Goal: Task Accomplishment & Management: Use online tool/utility

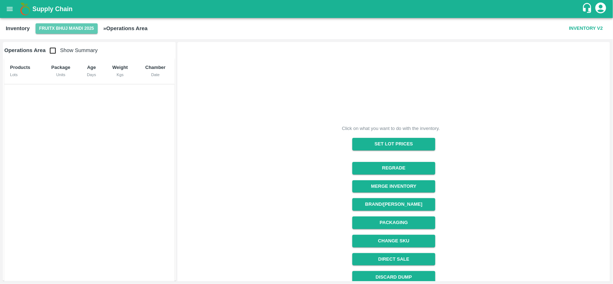
click at [50, 33] on button "FruitX Bhuj Mandi 2025" at bounding box center [67, 28] width 62 height 10
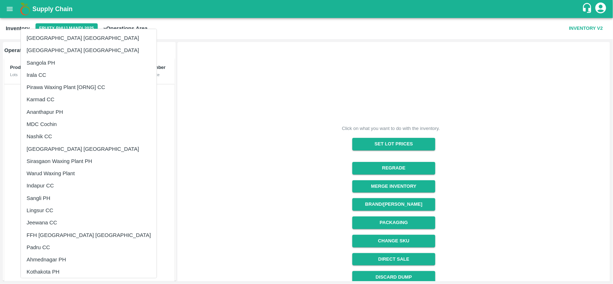
click at [216, 100] on div at bounding box center [306, 142] width 613 height 284
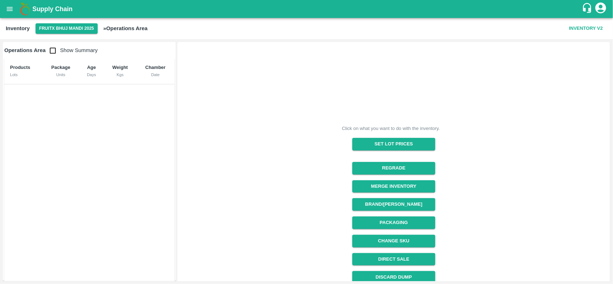
scroll to position [78, 0]
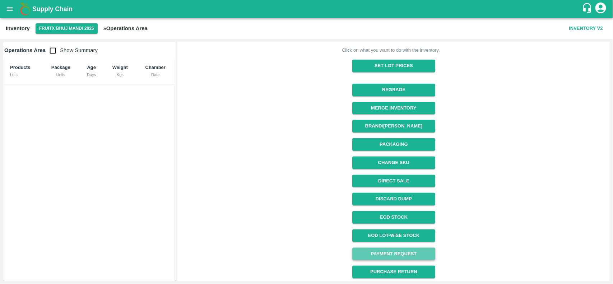
click at [363, 253] on link "Payment Request" at bounding box center [393, 254] width 83 height 13
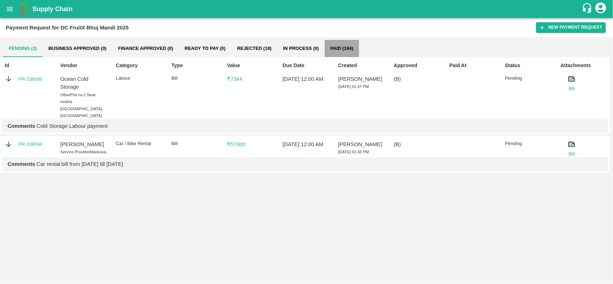
click at [338, 51] on button "Paid (194)" at bounding box center [342, 48] width 34 height 17
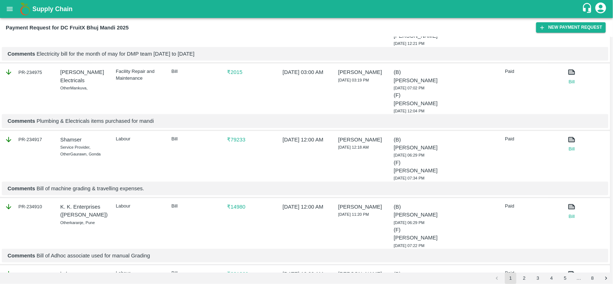
scroll to position [146, 0]
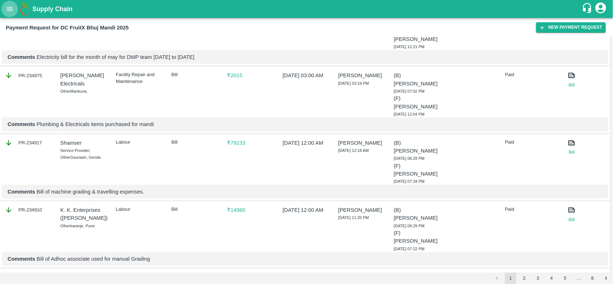
click at [10, 15] on button "open drawer" at bounding box center [9, 9] width 17 height 17
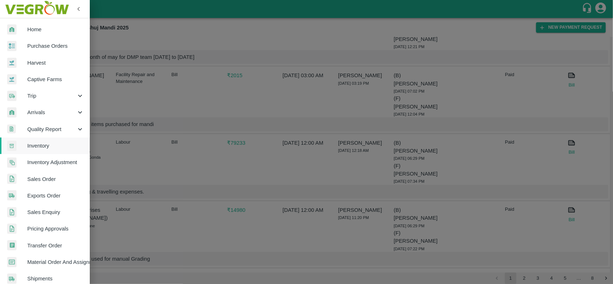
scroll to position [124, 0]
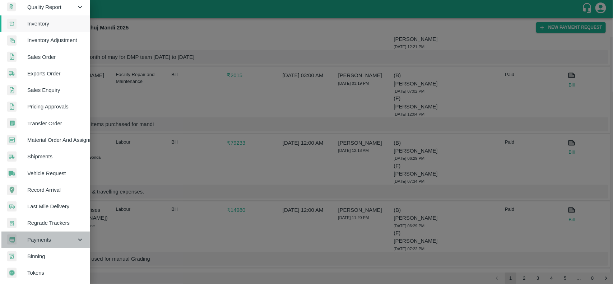
click at [51, 237] on span "Payments" at bounding box center [51, 240] width 49 height 8
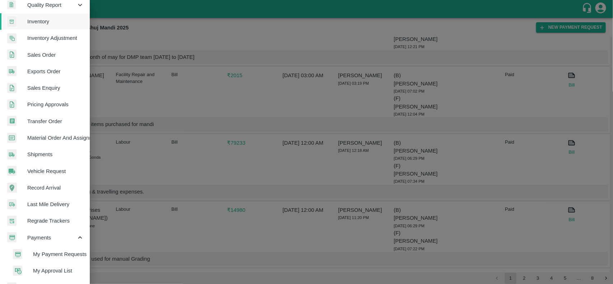
click at [56, 255] on span "My Payment Requests" at bounding box center [58, 254] width 51 height 8
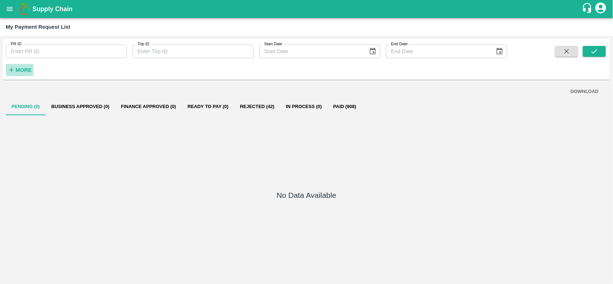
click at [28, 70] on strong "More" at bounding box center [23, 70] width 16 height 6
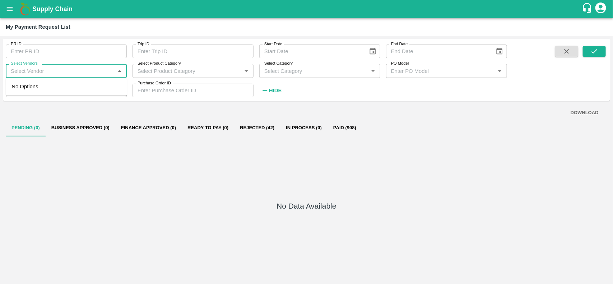
click at [47, 68] on input "Select Vendors" at bounding box center [60, 70] width 105 height 9
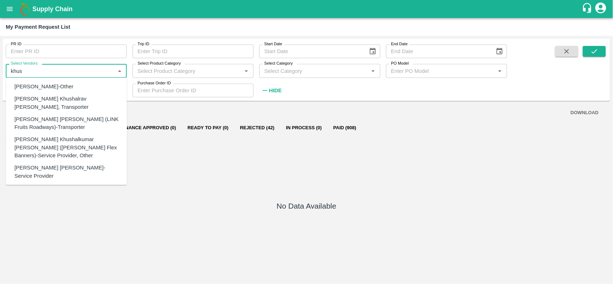
click at [58, 83] on div "[PERSON_NAME]-Other" at bounding box center [43, 87] width 59 height 8
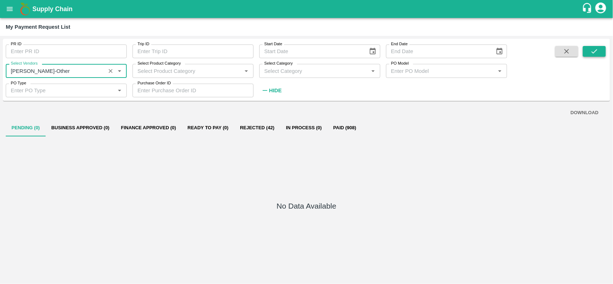
type input "[PERSON_NAME]-Other"
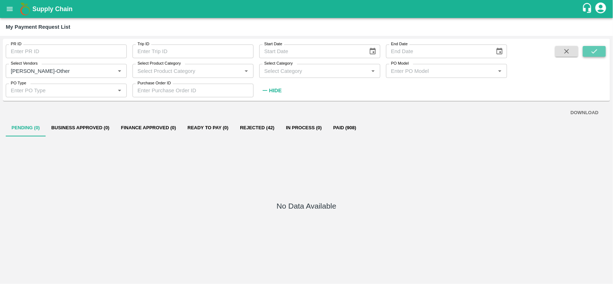
click at [593, 50] on icon "submit" at bounding box center [595, 51] width 8 height 8
click at [338, 124] on button "Paid (8)" at bounding box center [341, 127] width 32 height 17
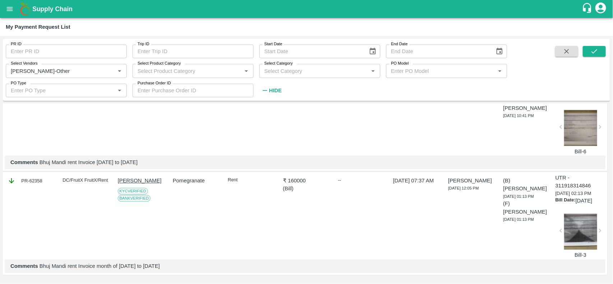
scroll to position [767, 0]
click at [580, 228] on div at bounding box center [580, 232] width 33 height 36
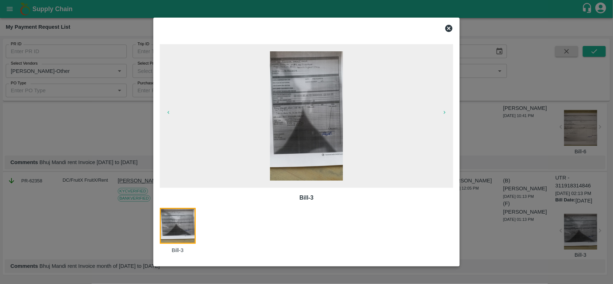
click at [452, 29] on icon at bounding box center [448, 28] width 7 height 7
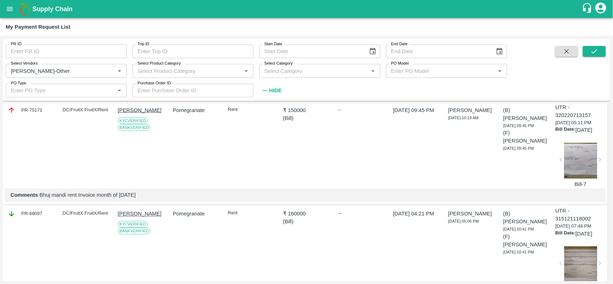
scroll to position [586, 0]
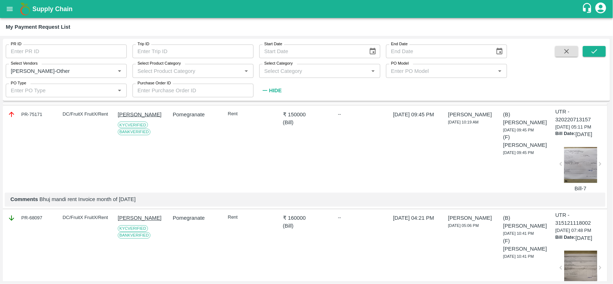
click at [583, 183] on div at bounding box center [580, 165] width 33 height 36
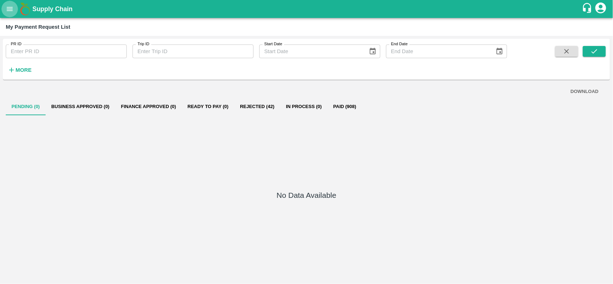
click at [11, 1] on button "open drawer" at bounding box center [9, 9] width 17 height 17
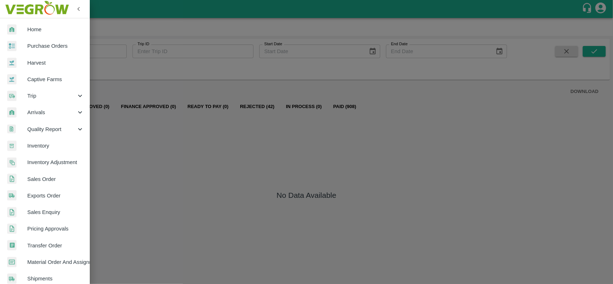
scroll to position [157, 0]
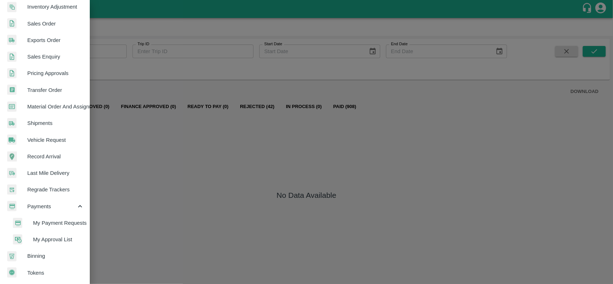
click at [42, 219] on span "My Payment Requests" at bounding box center [58, 223] width 51 height 8
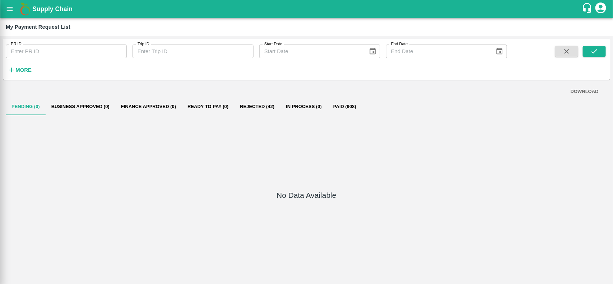
scroll to position [155, 0]
click at [22, 67] on strong "More" at bounding box center [23, 70] width 16 height 6
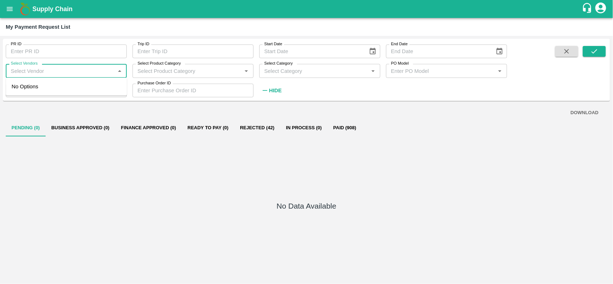
click at [38, 71] on input "Select Vendors" at bounding box center [60, 70] width 105 height 9
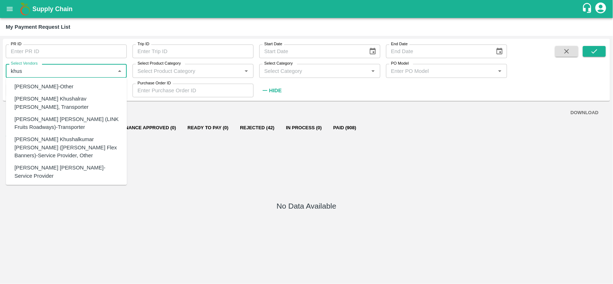
click at [42, 88] on div "[PERSON_NAME]-Other" at bounding box center [43, 87] width 59 height 8
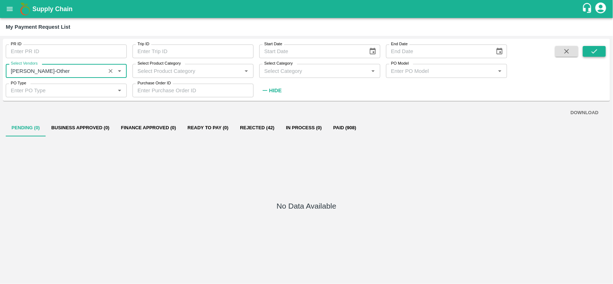
type input "[PERSON_NAME]-Other"
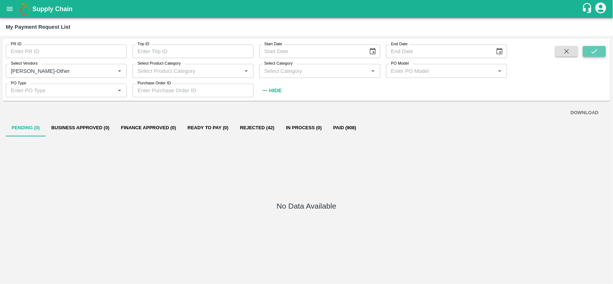
click at [601, 56] on button "submit" at bounding box center [594, 51] width 23 height 11
click at [333, 126] on button "Paid (8)" at bounding box center [341, 127] width 32 height 17
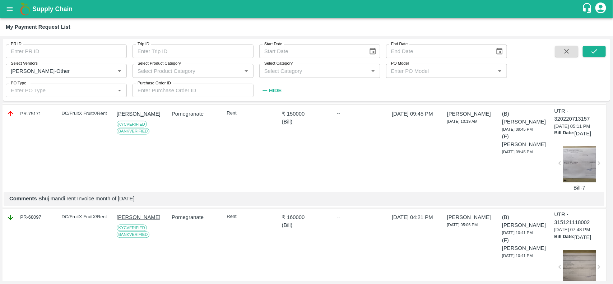
scroll to position [586, 1]
click at [568, 182] on div at bounding box center [580, 165] width 33 height 36
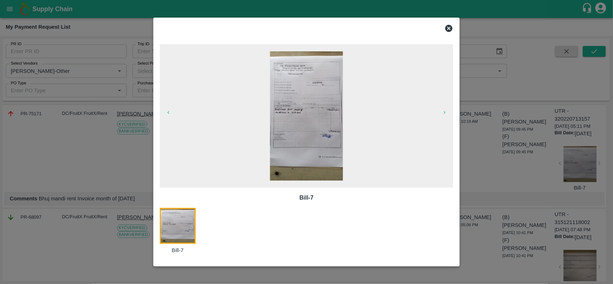
click at [452, 27] on icon at bounding box center [448, 28] width 7 height 7
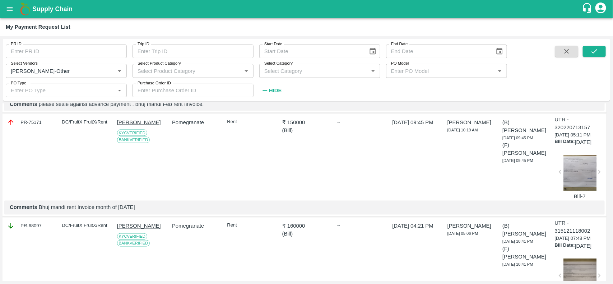
scroll to position [572, 1]
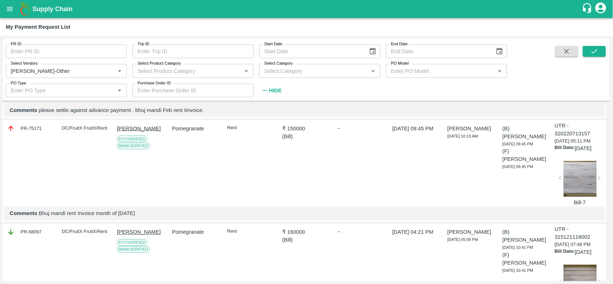
click at [578, 196] on div at bounding box center [580, 179] width 33 height 36
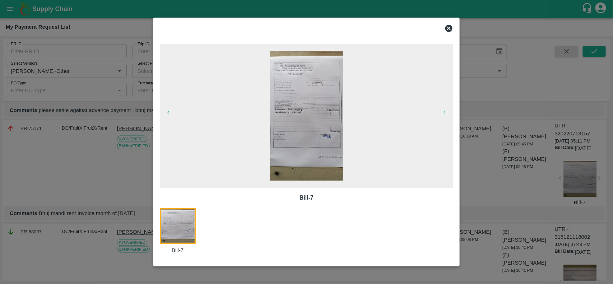
click at [447, 25] on icon at bounding box center [449, 28] width 9 height 9
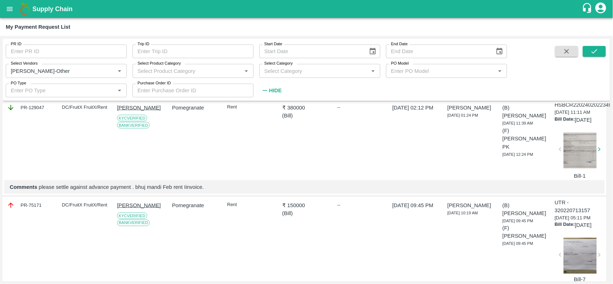
scroll to position [488, 1]
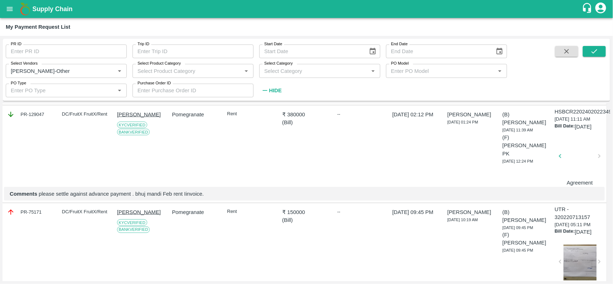
click at [578, 177] on div at bounding box center [580, 158] width 33 height 38
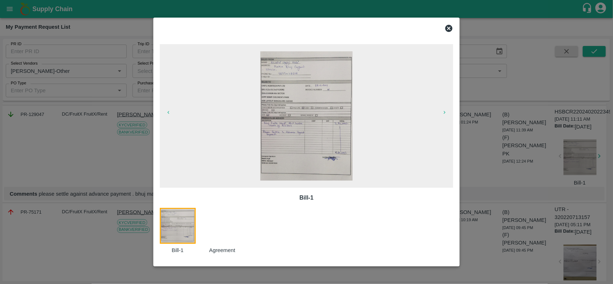
click at [214, 233] on div at bounding box center [226, 231] width 45 height 46
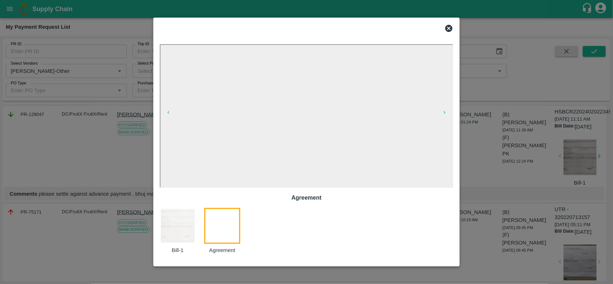
click at [449, 31] on icon at bounding box center [448, 28] width 7 height 7
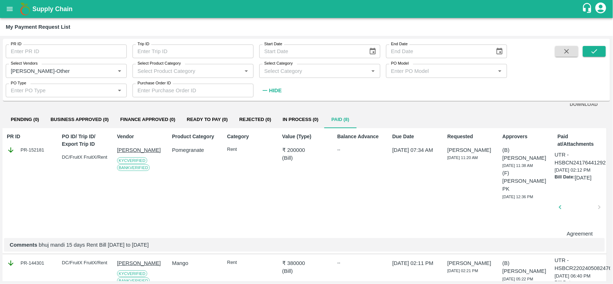
scroll to position [8, 1]
click at [111, 70] on icon "Clear" at bounding box center [110, 71] width 7 height 7
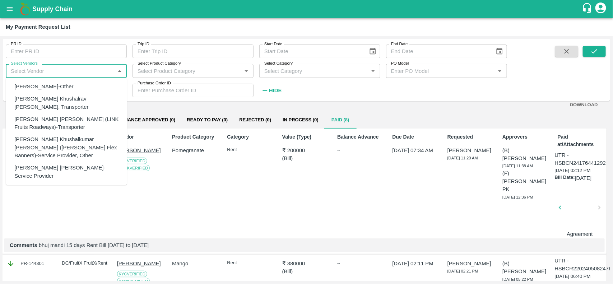
click at [60, 71] on input "Select Vendors" at bounding box center [60, 70] width 105 height 9
click at [58, 115] on div "[PERSON_NAME] Service (Owner of [PERSON_NAME] Kanji [PERSON_NAME])-Supplier, Se…" at bounding box center [67, 127] width 107 height 24
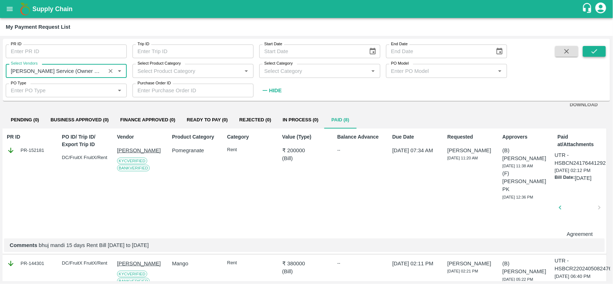
type input "[PERSON_NAME] Service (Owner of [PERSON_NAME] Kanji [PERSON_NAME])-Supplier, Se…"
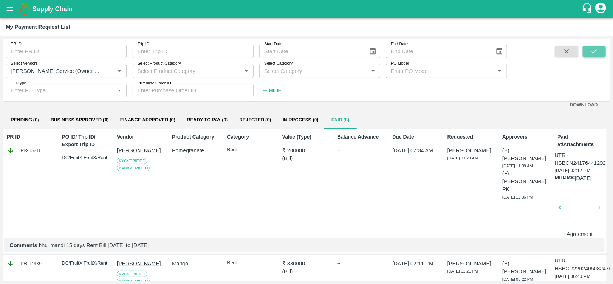
click at [591, 52] on icon "submit" at bounding box center [595, 51] width 8 height 8
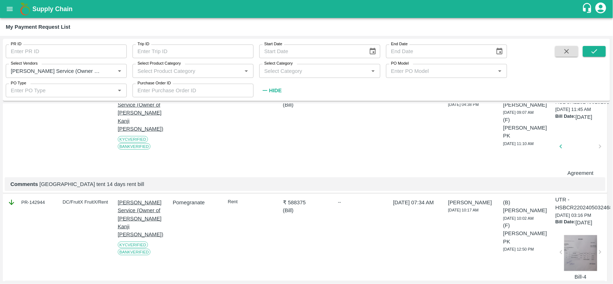
scroll to position [307, 0]
click at [567, 168] on div at bounding box center [580, 149] width 33 height 38
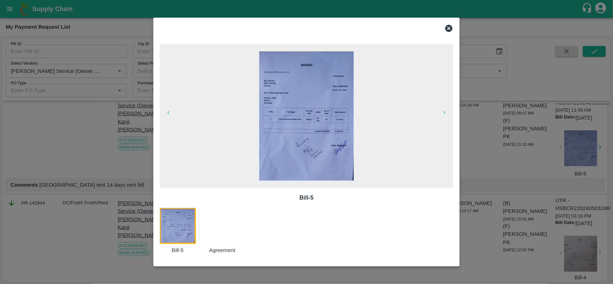
click at [450, 29] on icon at bounding box center [449, 28] width 9 height 9
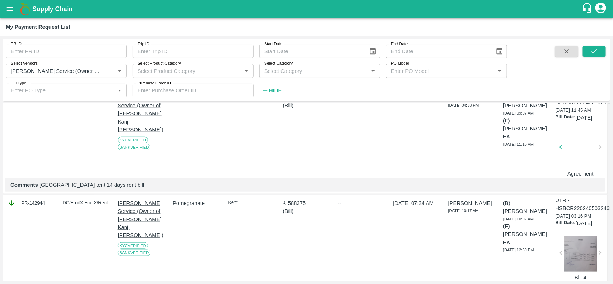
click at [110, 72] on icon "Clear" at bounding box center [110, 71] width 7 height 7
type input "s"
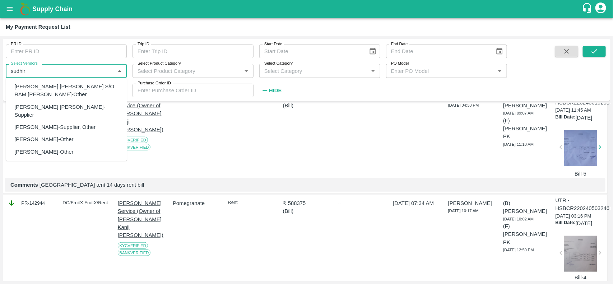
click at [66, 123] on div "[PERSON_NAME]-Supplier, Other" at bounding box center [54, 127] width 81 height 8
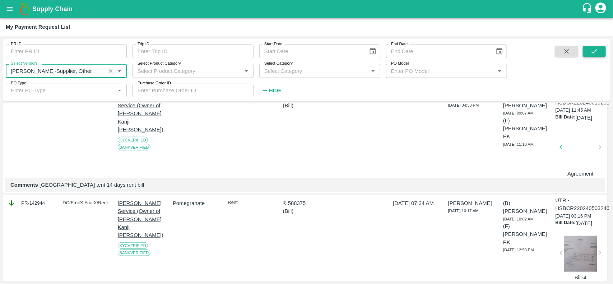
type input "[PERSON_NAME]-Supplier, Other"
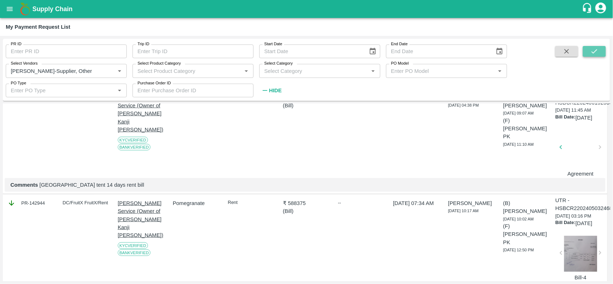
click at [594, 55] on icon "submit" at bounding box center [595, 51] width 8 height 8
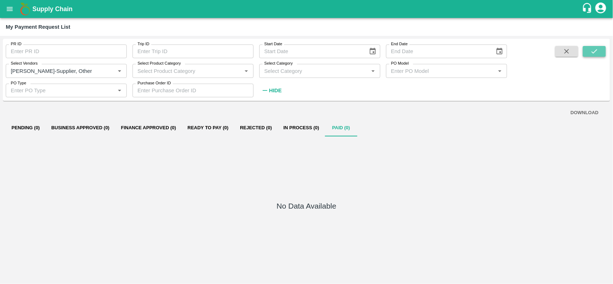
click at [588, 50] on button "submit" at bounding box center [594, 51] width 23 height 11
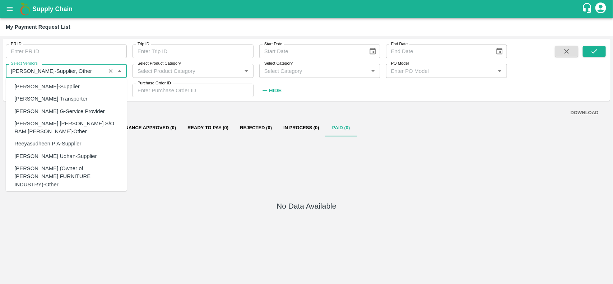
click at [94, 71] on input "Select Vendors" at bounding box center [56, 70] width 96 height 9
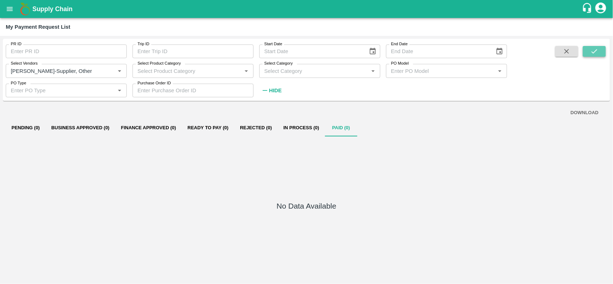
click at [590, 54] on button "submit" at bounding box center [594, 51] width 23 height 11
click at [111, 71] on icon "Clear" at bounding box center [111, 71] width 4 height 4
click at [8, 6] on icon "open drawer" at bounding box center [10, 9] width 8 height 8
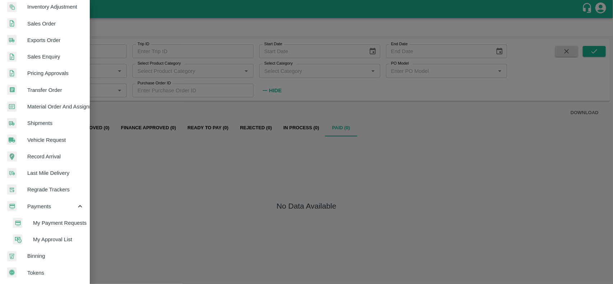
scroll to position [0, 0]
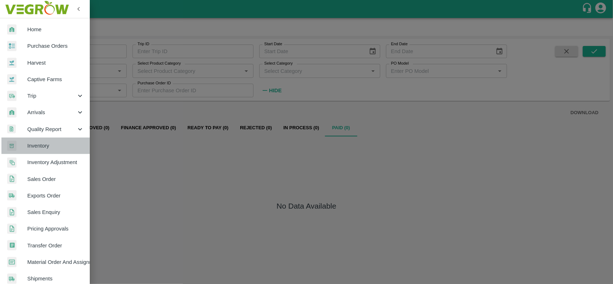
click at [47, 144] on span "Inventory" at bounding box center [55, 146] width 57 height 8
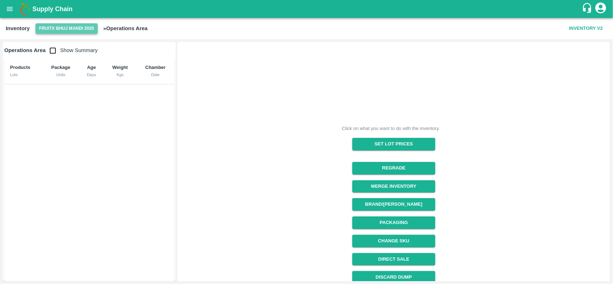
click at [61, 29] on button "FruitX Bhuj Mandi 2025" at bounding box center [67, 28] width 62 height 10
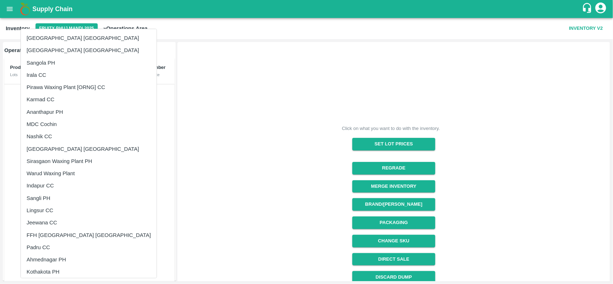
scroll to position [279, 0]
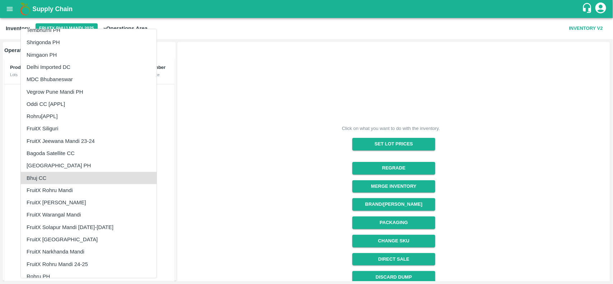
click at [28, 180] on li "Bhuj CC" at bounding box center [89, 178] width 136 height 12
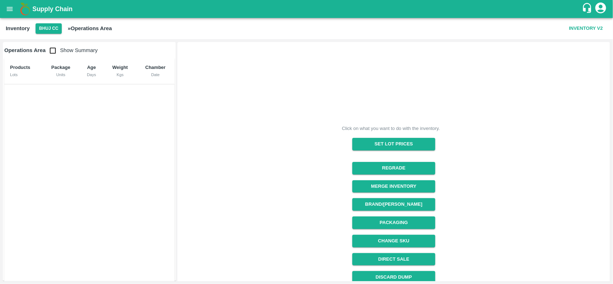
scroll to position [78, 0]
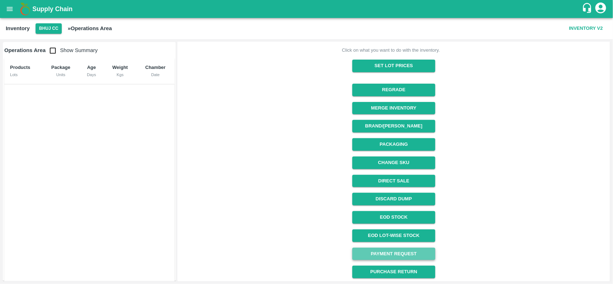
click at [394, 254] on link "Payment Request" at bounding box center [393, 254] width 83 height 13
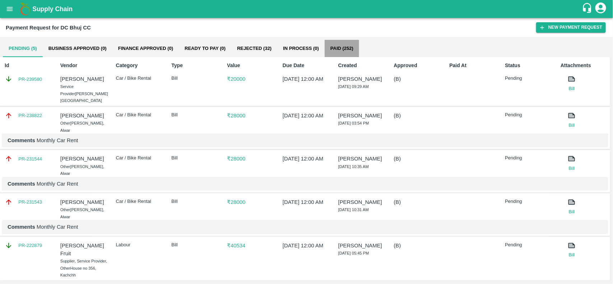
click at [342, 51] on button "Paid (252)" at bounding box center [342, 48] width 34 height 17
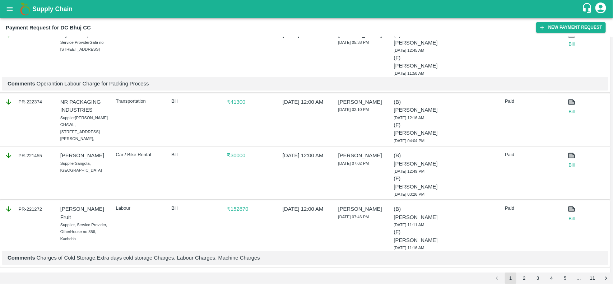
scroll to position [974, 0]
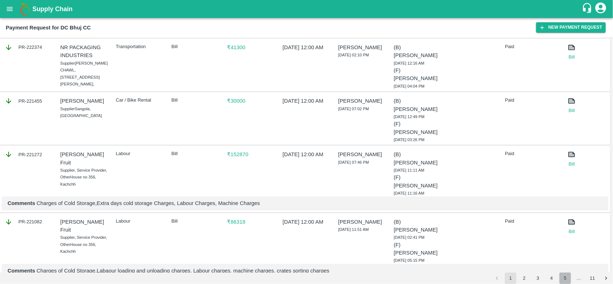
click at [565, 278] on button "5" at bounding box center [565, 278] width 11 height 11
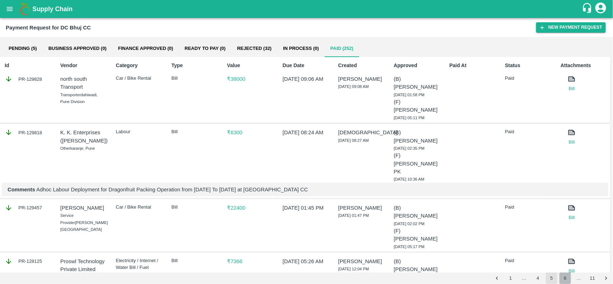
click at [563, 278] on button "6" at bounding box center [565, 278] width 11 height 11
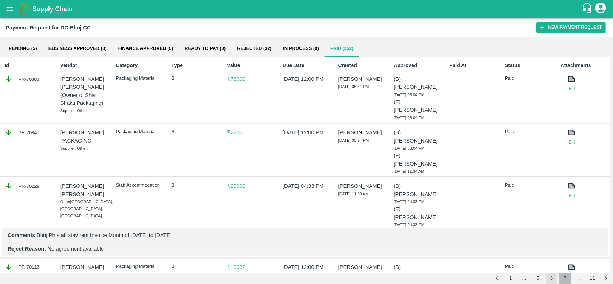
click at [563, 278] on button "7" at bounding box center [565, 278] width 11 height 11
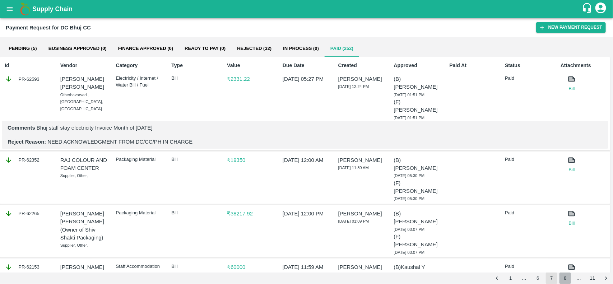
click at [563, 278] on button "8" at bounding box center [565, 278] width 11 height 11
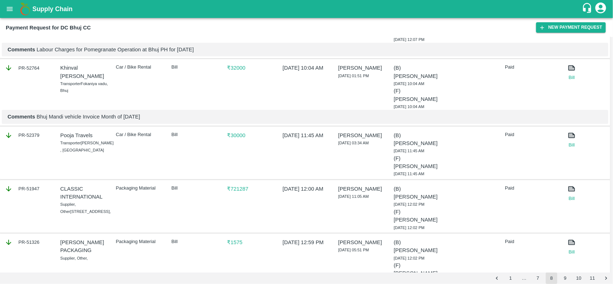
scroll to position [1111, 0]
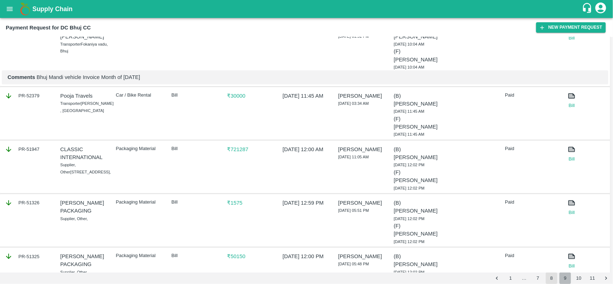
click at [562, 275] on button "9" at bounding box center [565, 278] width 11 height 11
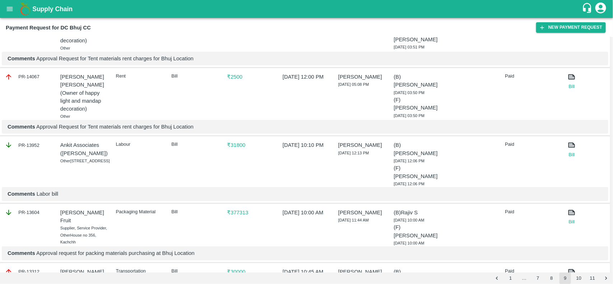
scroll to position [1162, 0]
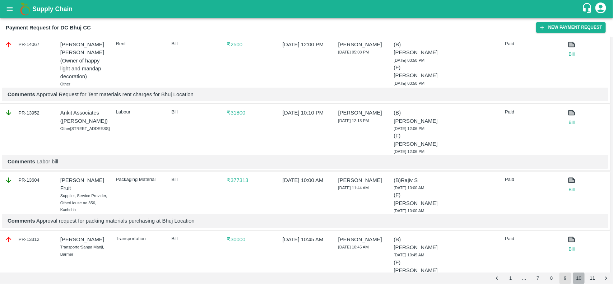
click at [581, 275] on button "10" at bounding box center [578, 278] width 11 height 11
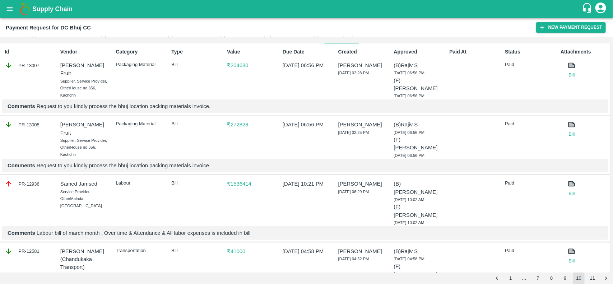
scroll to position [0, 0]
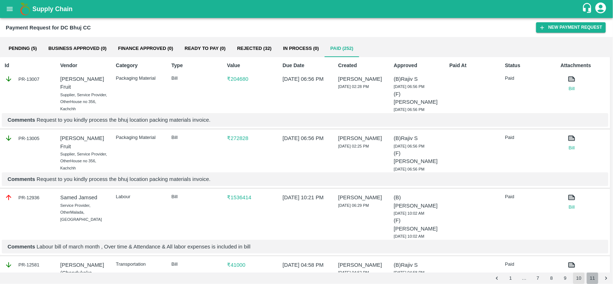
click at [592, 275] on button "11" at bounding box center [592, 278] width 11 height 11
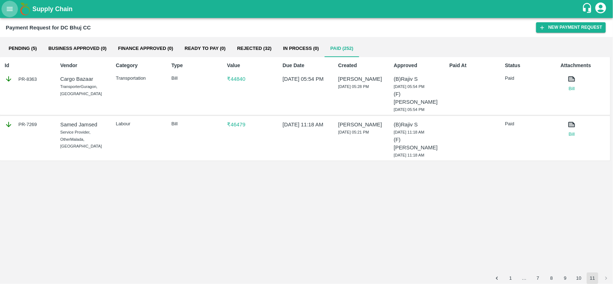
click at [9, 14] on button "open drawer" at bounding box center [9, 9] width 17 height 17
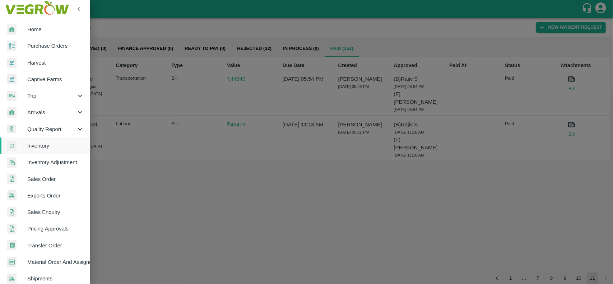
click at [53, 147] on span "Inventory" at bounding box center [55, 146] width 57 height 8
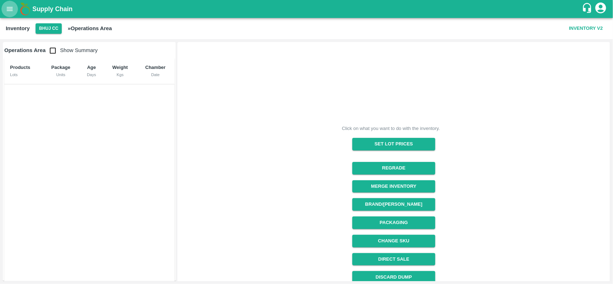
click at [8, 8] on icon "open drawer" at bounding box center [10, 9] width 8 height 8
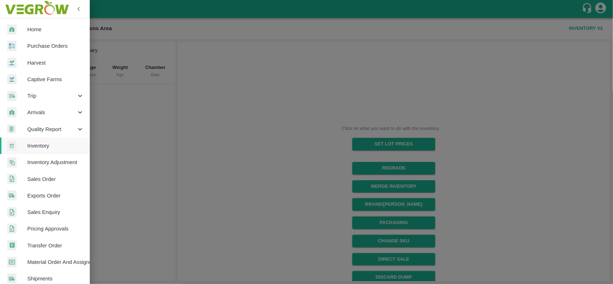
scroll to position [124, 0]
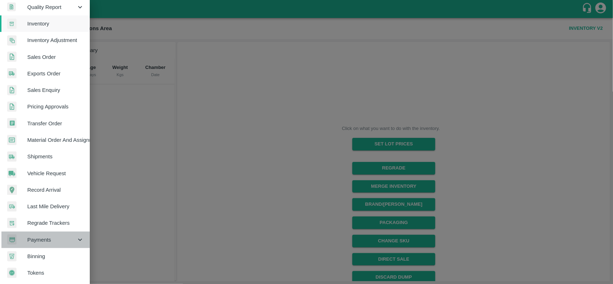
click at [59, 240] on span "Payments" at bounding box center [51, 240] width 49 height 8
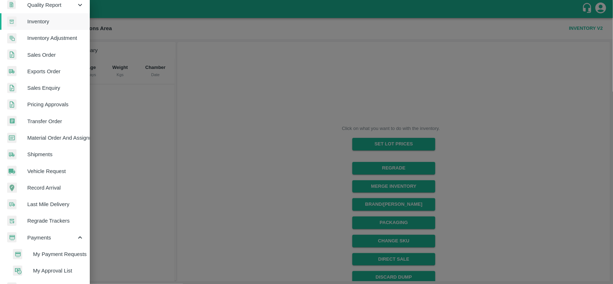
click at [54, 252] on span "My Payment Requests" at bounding box center [58, 254] width 51 height 8
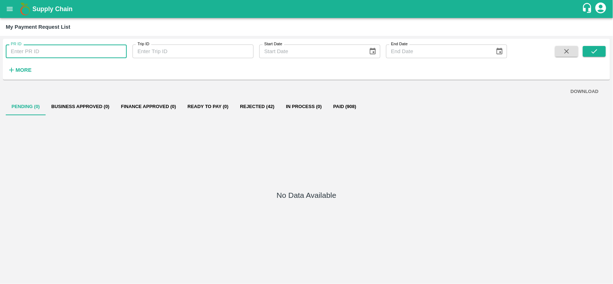
click at [58, 51] on input "PR ID" at bounding box center [66, 52] width 121 height 14
